Goal: Information Seeking & Learning: Find specific page/section

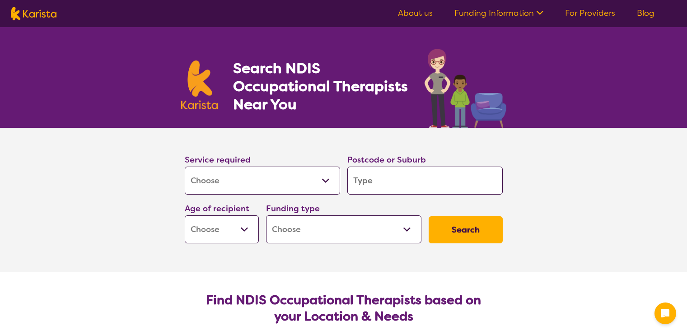
select select "[MEDICAL_DATA]"
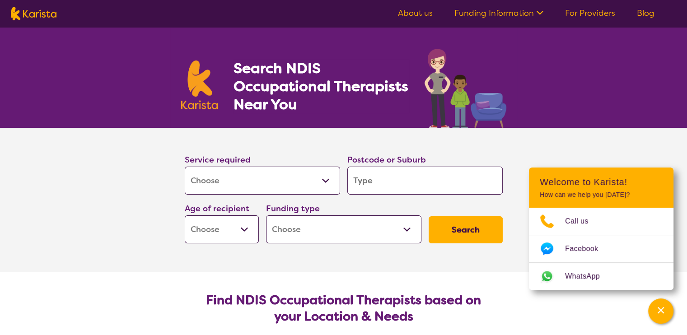
click at [372, 181] on input "search" at bounding box center [425, 181] width 155 height 28
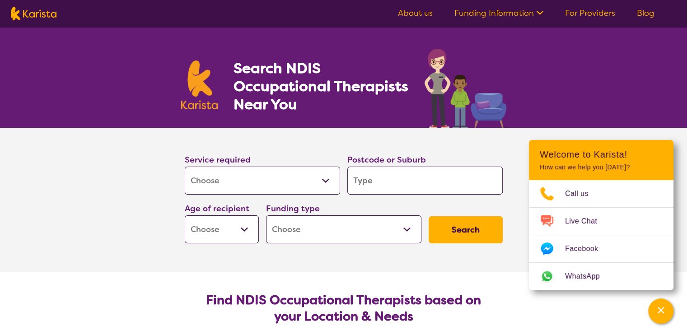
click at [271, 183] on select "Allied Health Assistant Assessment ([MEDICAL_DATA] or [MEDICAL_DATA]) Behaviour…" at bounding box center [262, 181] width 155 height 28
click at [372, 181] on input "search" at bounding box center [425, 181] width 155 height 28
type input "6"
type input "65"
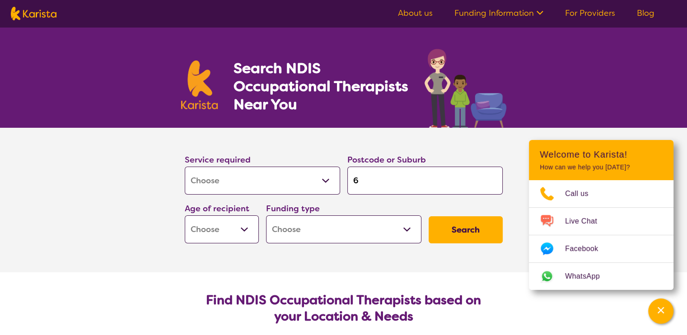
type input "65"
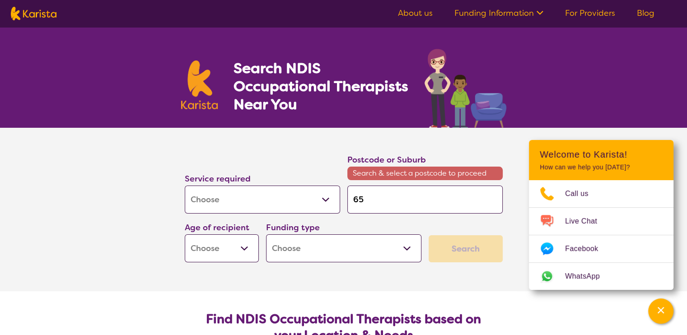
type input "653"
type input "6532"
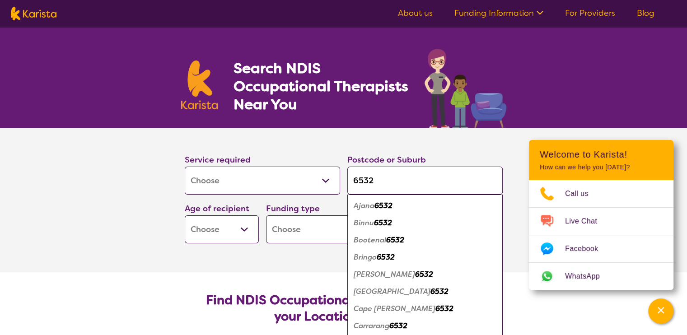
type input "6532"
click at [247, 233] on select "Early Childhood - 0 to 9 Child - 10 to 11 Adolescent - 12 to 17 Adult - 18 to 6…" at bounding box center [222, 230] width 74 height 28
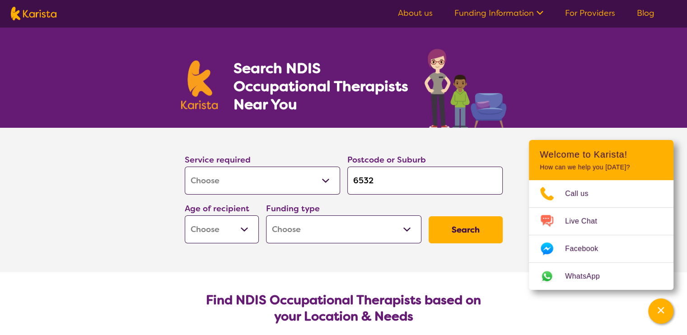
select select "AD"
click at [185, 216] on select "Early Childhood - 0 to 9 Child - 10 to 11 Adolescent - 12 to 17 Adult - 18 to 6…" at bounding box center [222, 230] width 74 height 28
select select "AD"
click at [298, 237] on select "Home Care Package (HCP) National Disability Insurance Scheme (NDIS) I don't know" at bounding box center [343, 230] width 155 height 28
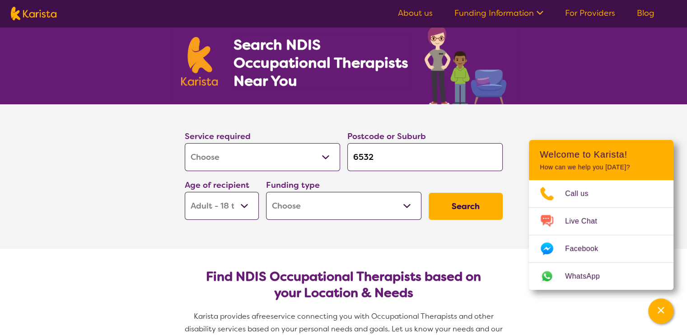
scroll to position [45, 0]
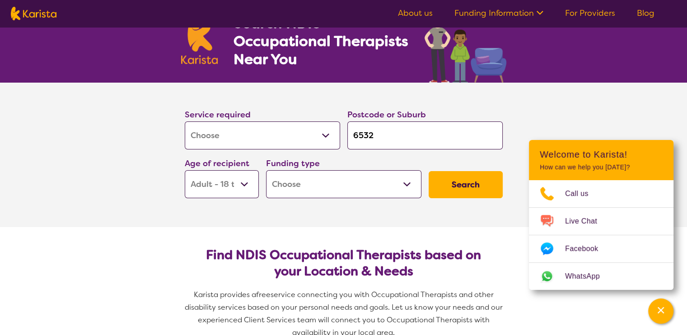
click at [313, 184] on select "Home Care Package (HCP) National Disability Insurance Scheme (NDIS) I don't know" at bounding box center [343, 184] width 155 height 28
select select "NDIS"
click at [266, 170] on select "Home Care Package (HCP) National Disability Insurance Scheme (NDIS) I don't know" at bounding box center [343, 184] width 155 height 28
select select "NDIS"
click at [463, 181] on button "Search" at bounding box center [466, 184] width 74 height 27
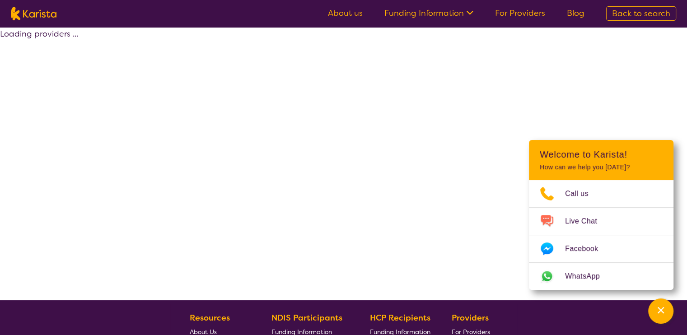
select select "by_score"
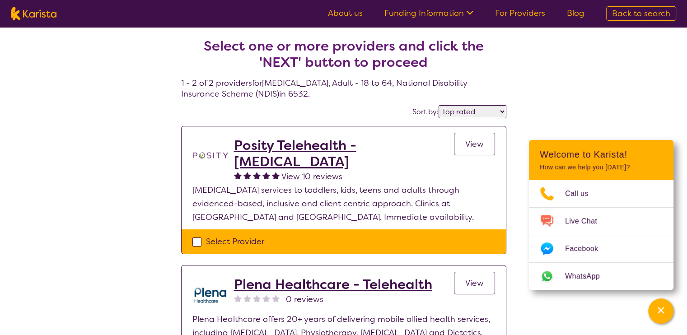
scroll to position [27, 0]
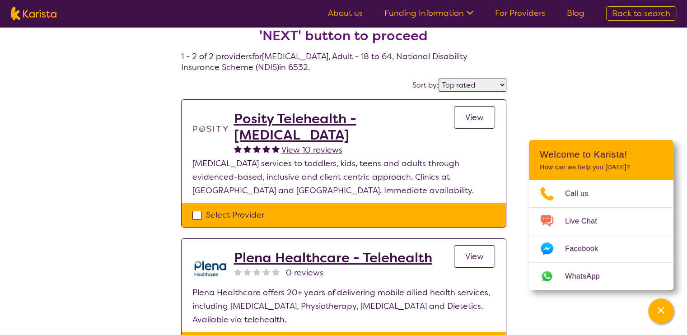
select select "[MEDICAL_DATA]"
select select "AD"
select select "NDIS"
select select "[MEDICAL_DATA]"
select select "AD"
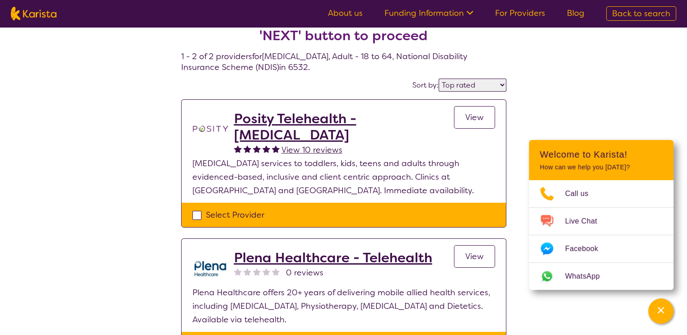
select select "NDIS"
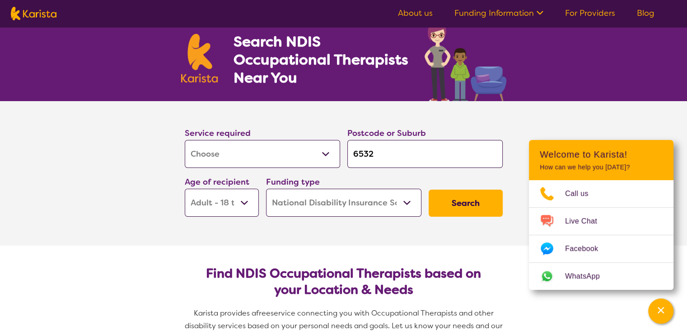
scroll to position [0, 0]
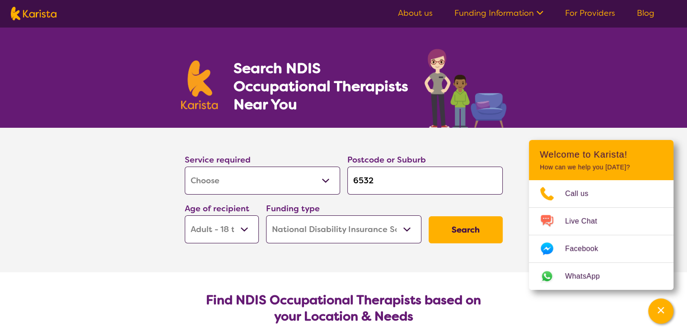
click at [386, 174] on input "6532" at bounding box center [425, 181] width 155 height 28
type input "653"
type input "6530"
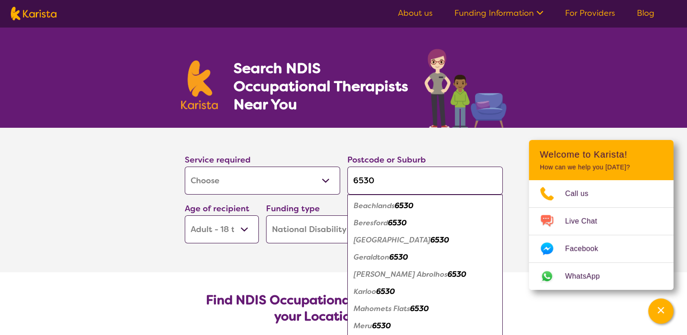
type input "6530"
click at [387, 254] on em "Geraldton" at bounding box center [372, 257] width 36 height 9
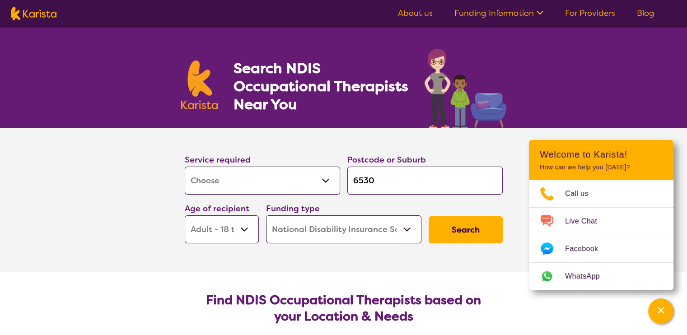
click at [471, 234] on button "Search" at bounding box center [466, 230] width 74 height 27
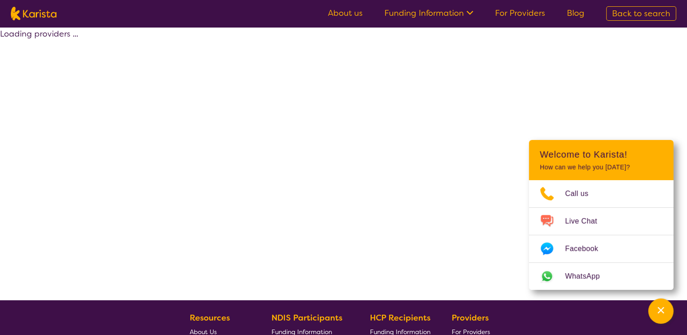
select select "by_score"
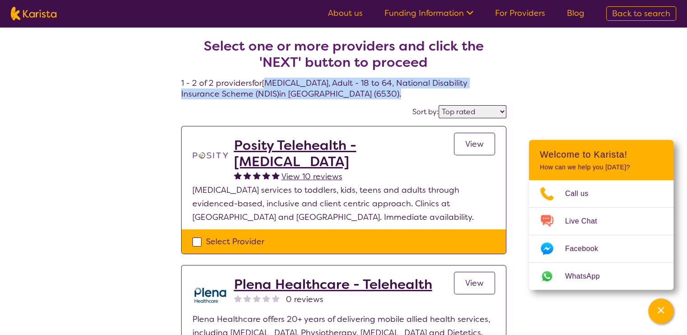
drag, startPoint x: 267, startPoint y: 83, endPoint x: 370, endPoint y: 100, distance: 104.4
click at [370, 100] on section "Select one or more providers and click the 'NEXT' button to proceed 1 - 2 of 2 …" at bounding box center [343, 205] width 347 height 357
